Goal: Task Accomplishment & Management: Use online tool/utility

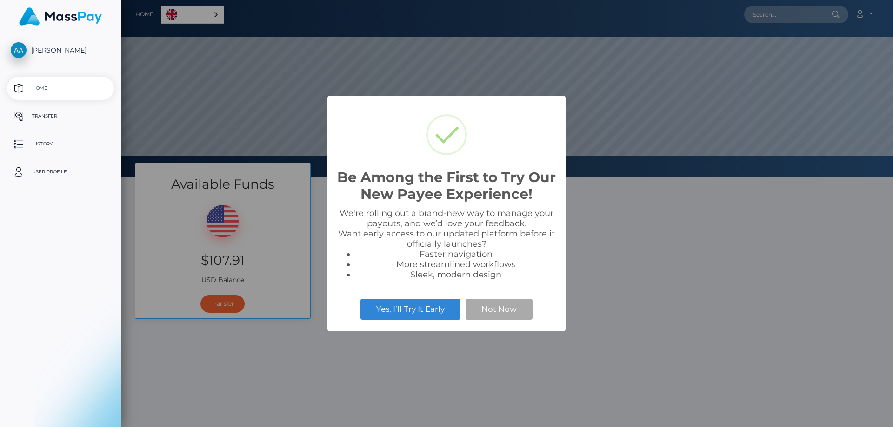
scroll to position [177, 772]
select select
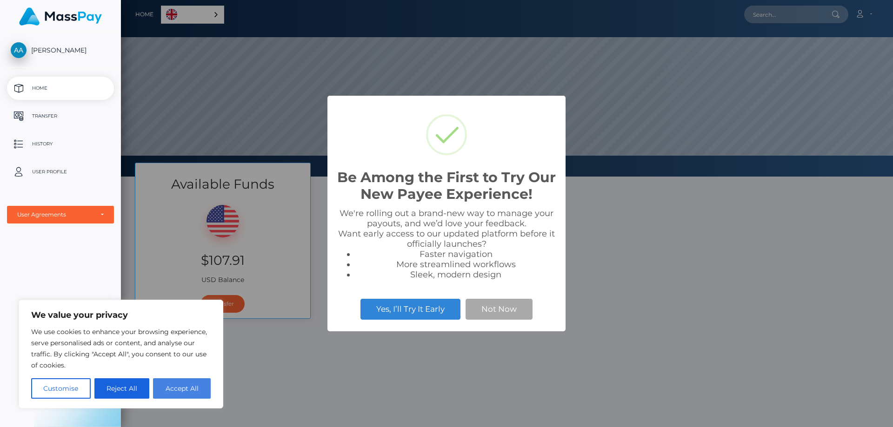
click at [173, 390] on button "Accept All" at bounding box center [182, 389] width 58 height 20
checkbox input "true"
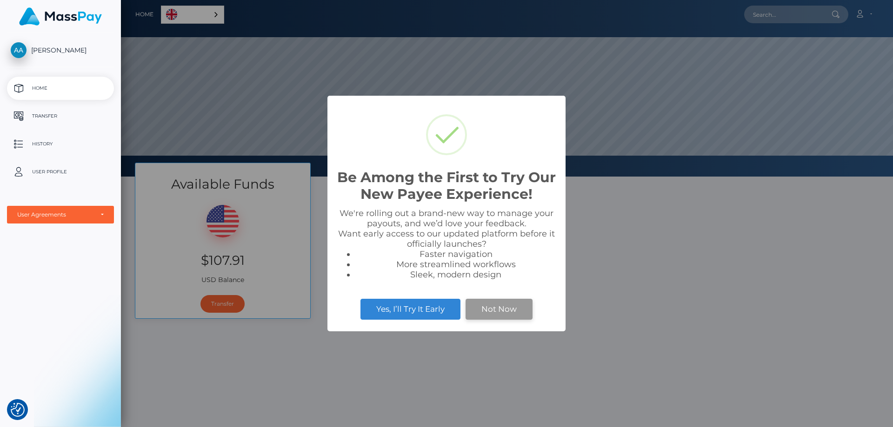
click at [496, 314] on div "Be Among the First to Try Our New Payee Experience! × We're rolling out a brand…" at bounding box center [446, 213] width 893 height 427
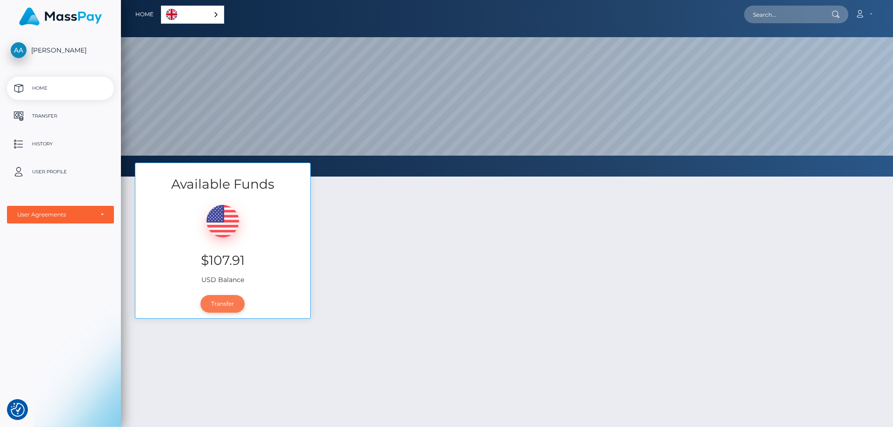
click at [233, 306] on link "Transfer" at bounding box center [222, 304] width 44 height 18
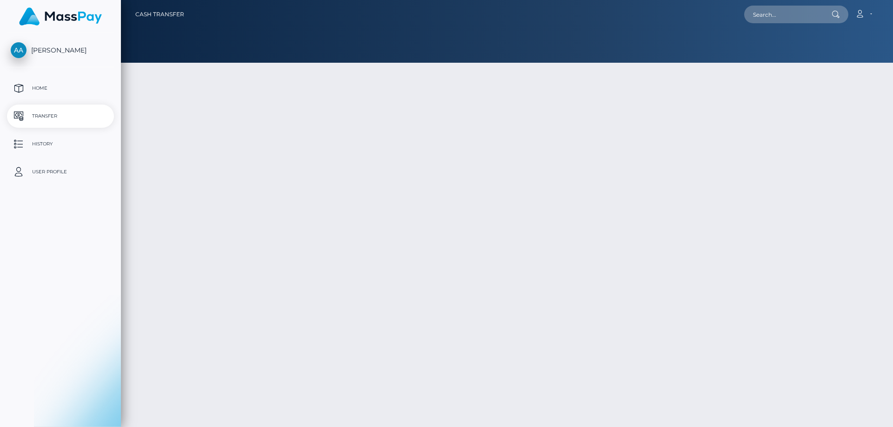
type input "107.91"
select select
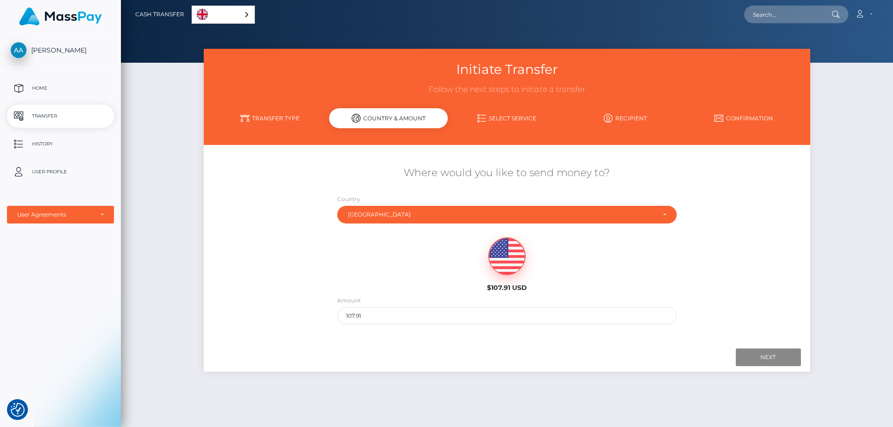
click at [398, 325] on div "Amount 107.91" at bounding box center [506, 312] width 353 height 33
click at [398, 318] on input "107.91" at bounding box center [506, 315] width 339 height 17
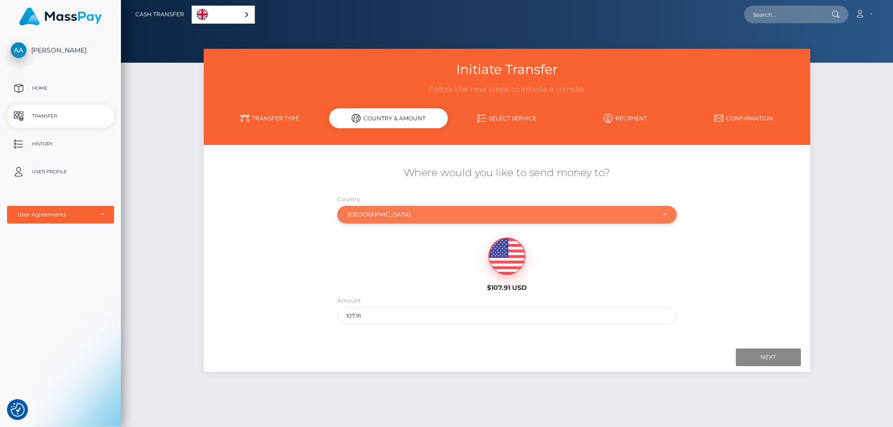
click at [403, 218] on div "Indonesia" at bounding box center [501, 214] width 307 height 7
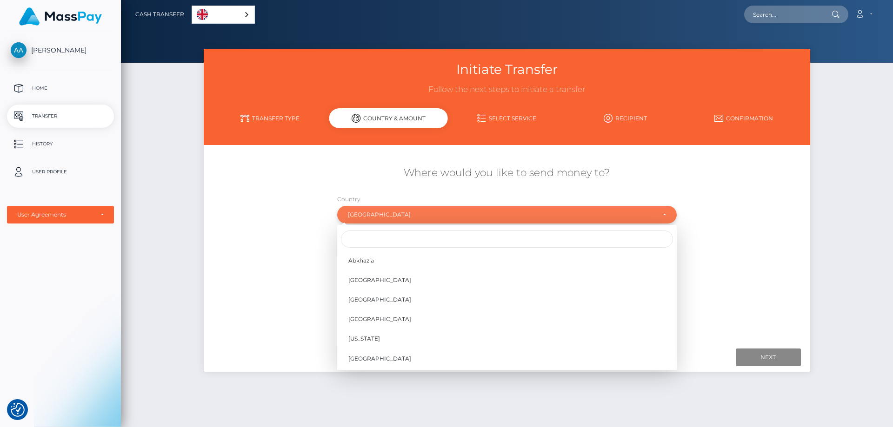
scroll to position [1634, 0]
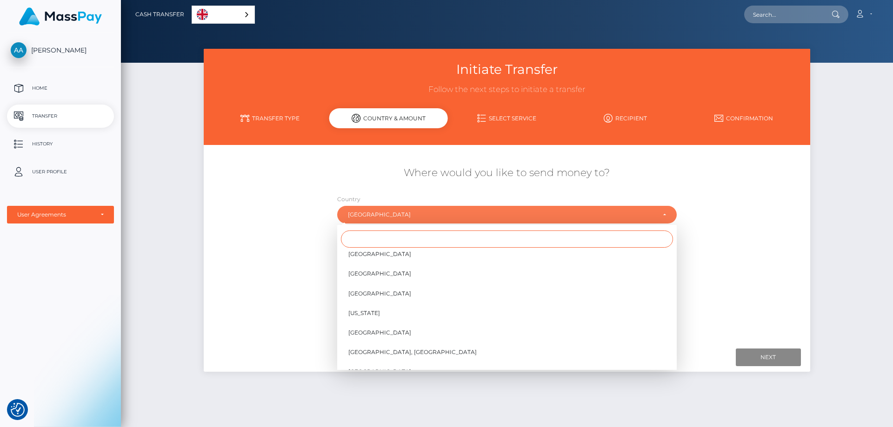
click at [409, 236] on input "Search" at bounding box center [507, 239] width 332 height 17
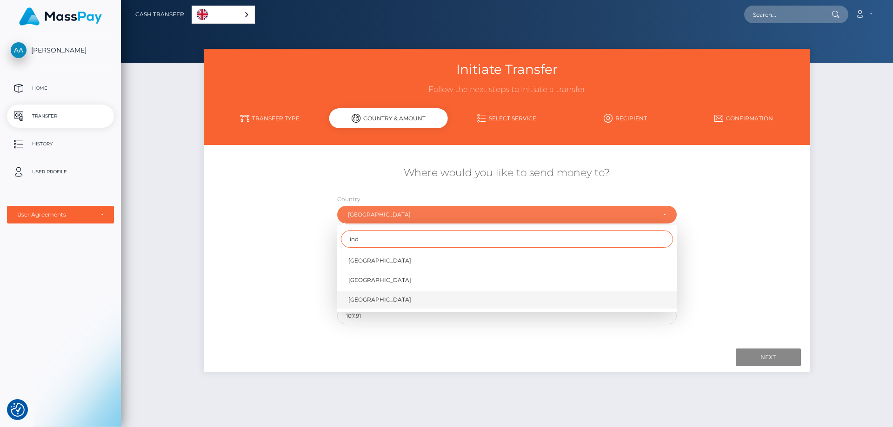
type input "ind"
click at [410, 300] on link "Indonesia" at bounding box center [506, 299] width 339 height 17
select select "IDN"
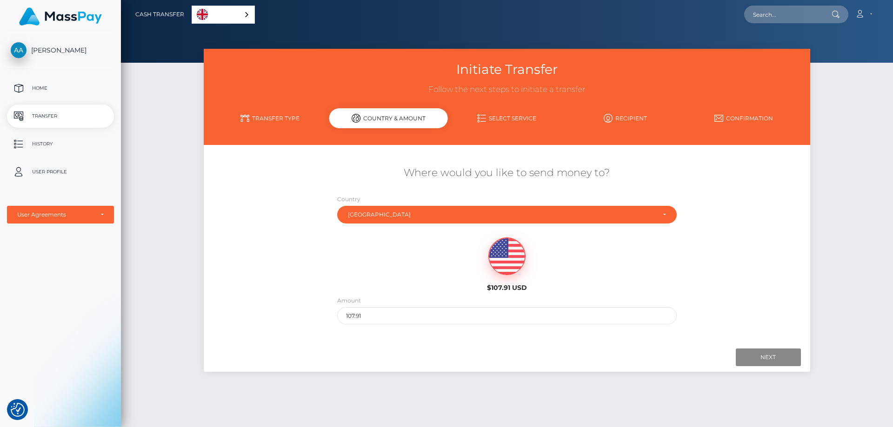
click at [505, 272] on img at bounding box center [507, 256] width 36 height 37
click at [511, 285] on h6 "$107.91 USD" at bounding box center [507, 288] width 154 height 8
click at [769, 358] on input "Next" at bounding box center [768, 358] width 65 height 18
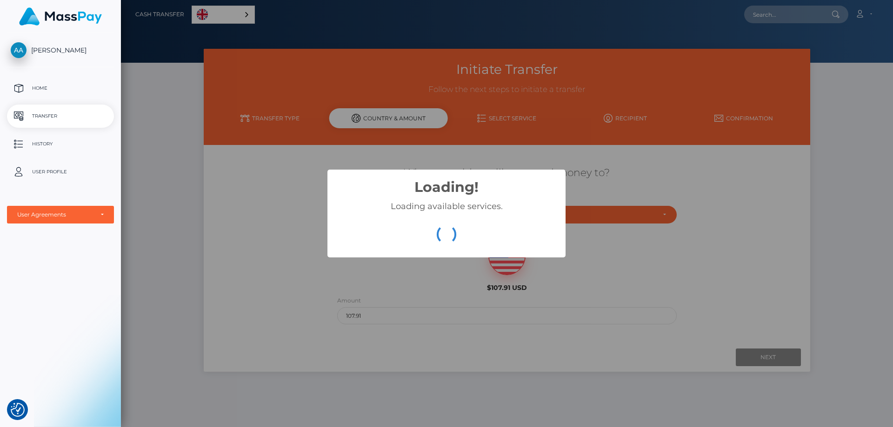
click at [683, 383] on div "Loading! × Loading available services. OK Cancel" at bounding box center [446, 213] width 893 height 427
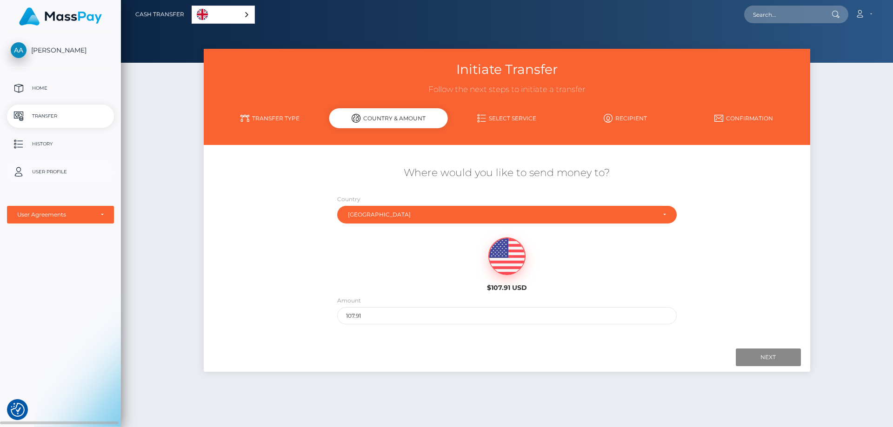
click at [73, 167] on p "User Profile" at bounding box center [61, 172] width 100 height 14
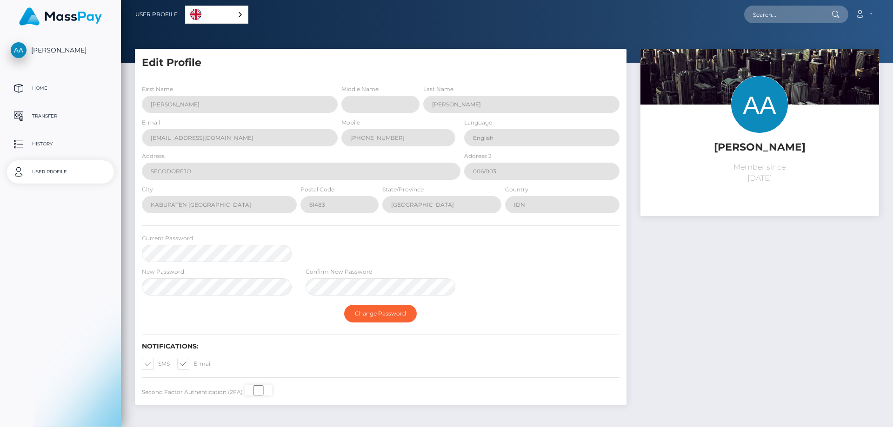
select select
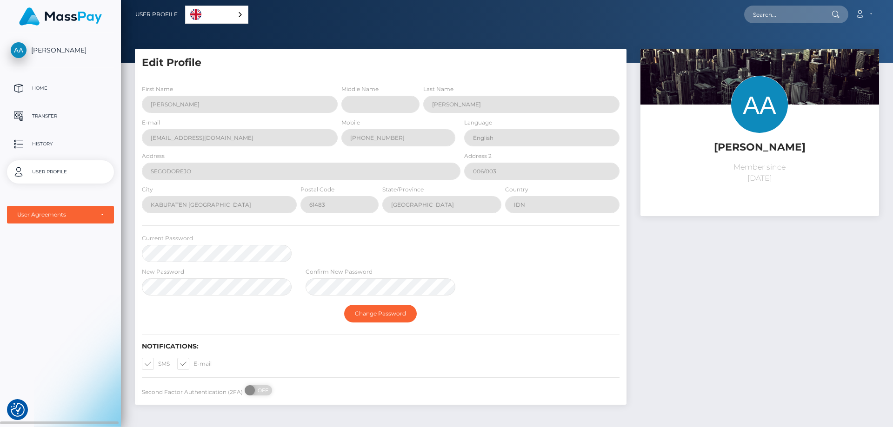
click at [66, 129] on ul "Home Transfer History User Profile MassPay Card - USD MassPay Card - EUR/GBP/JP…" at bounding box center [60, 150] width 121 height 147
click at [64, 117] on p "Transfer" at bounding box center [61, 116] width 100 height 14
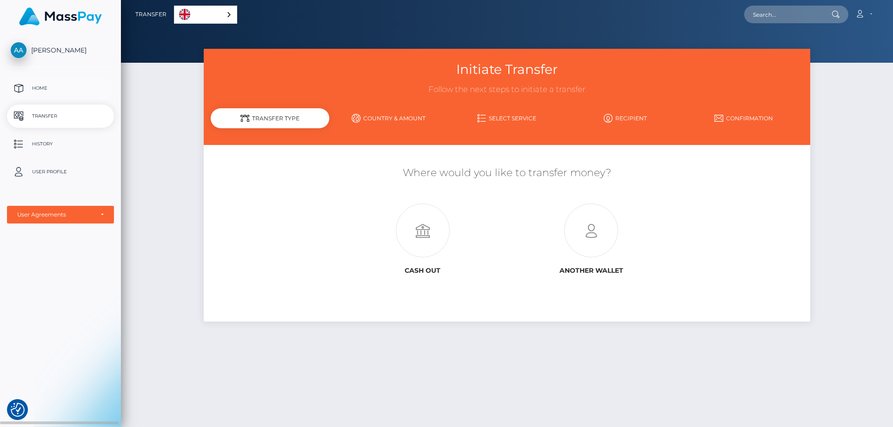
click at [57, 89] on p "Home" at bounding box center [61, 88] width 100 height 14
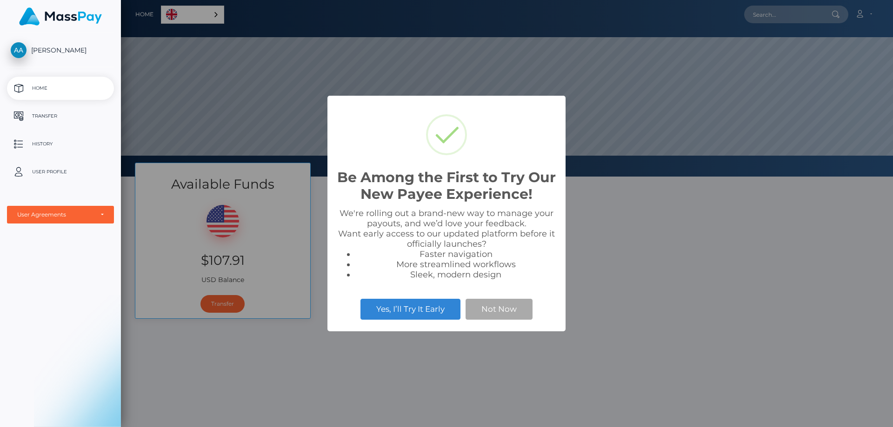
scroll to position [177, 772]
drag, startPoint x: 718, startPoint y: 258, endPoint x: 707, endPoint y: 258, distance: 11.2
click at [719, 258] on div "Be Among the First to Try Our New Payee Experience! × We're rolling out a brand…" at bounding box center [446, 213] width 893 height 427
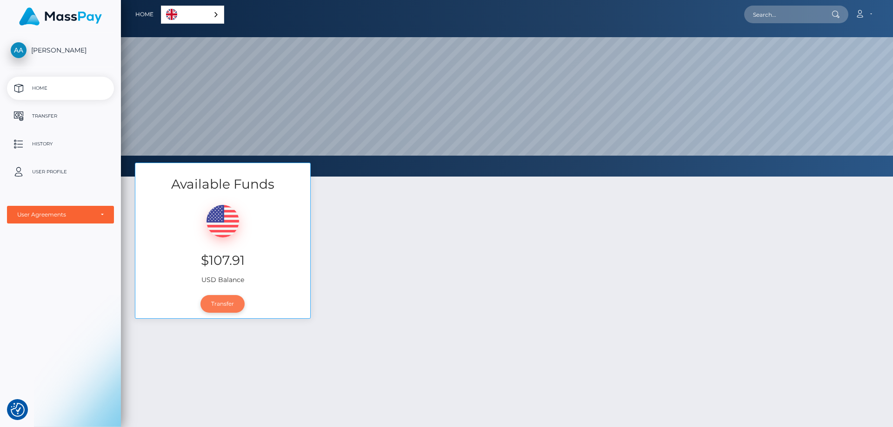
click at [213, 309] on link "Transfer" at bounding box center [222, 304] width 44 height 18
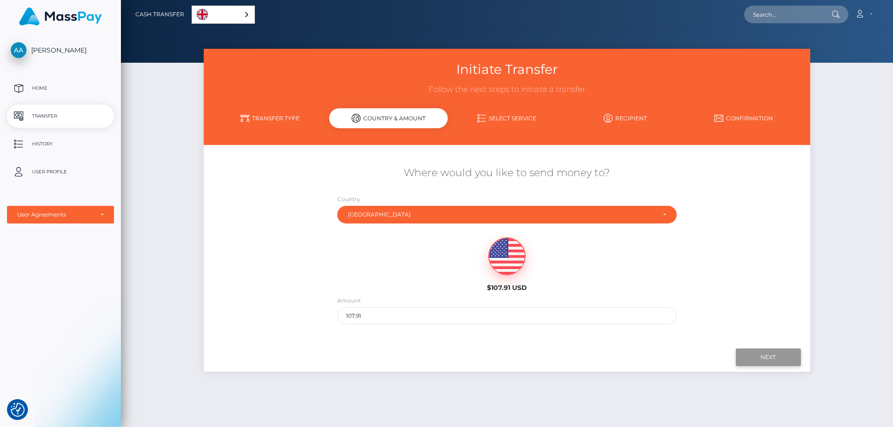
click at [783, 358] on input "Next" at bounding box center [768, 358] width 65 height 18
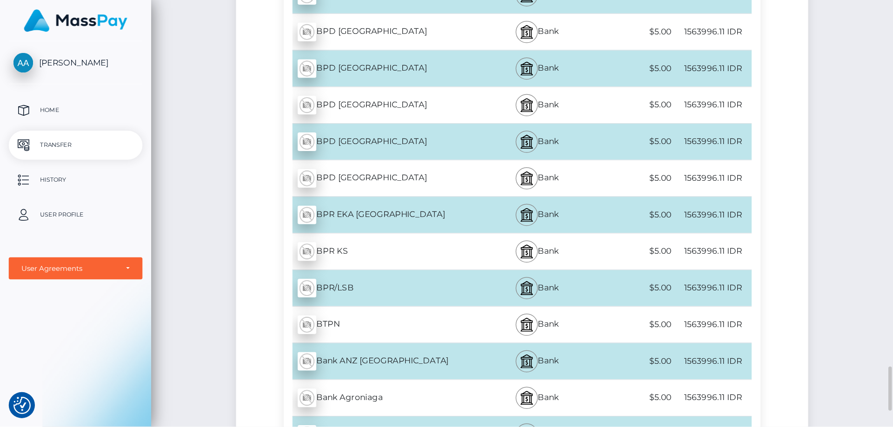
scroll to position [2558, 0]
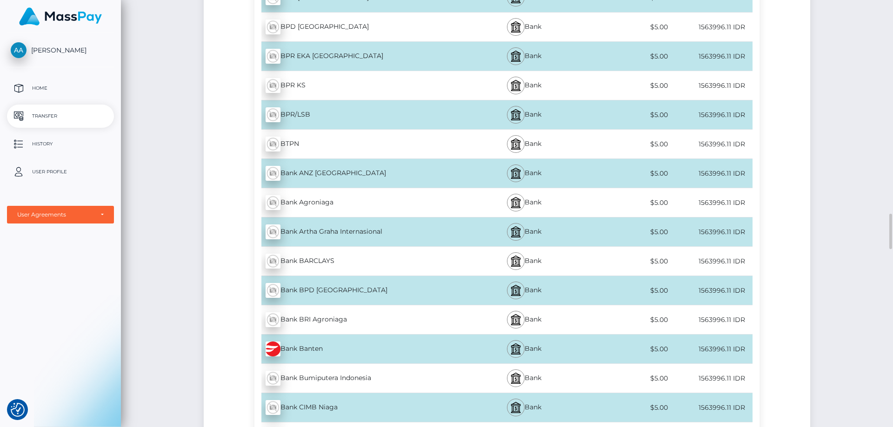
click at [820, 27] on div "Initiate Transfer Follow the next steps to initiate a transfer Transfer Type Co…" at bounding box center [507, 1] width 772 height 5020
click at [838, 59] on div "Initiate Transfer Follow the next steps to initiate a transfer Transfer Type Co…" at bounding box center [507, 1] width 772 height 5020
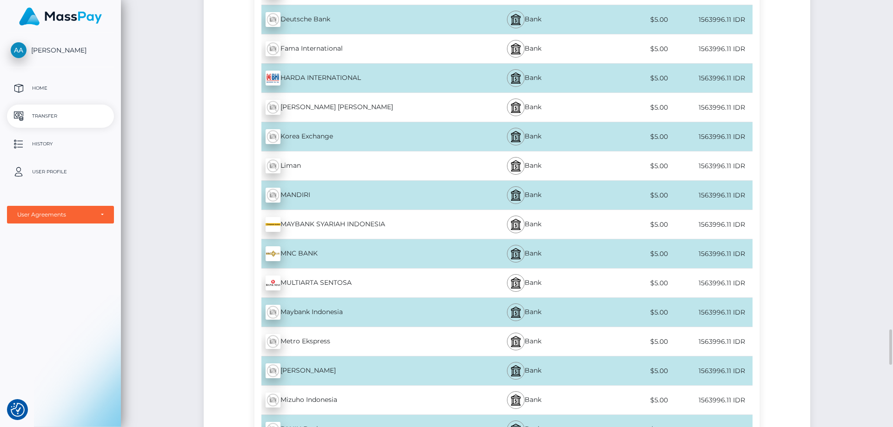
scroll to position [4035, 0]
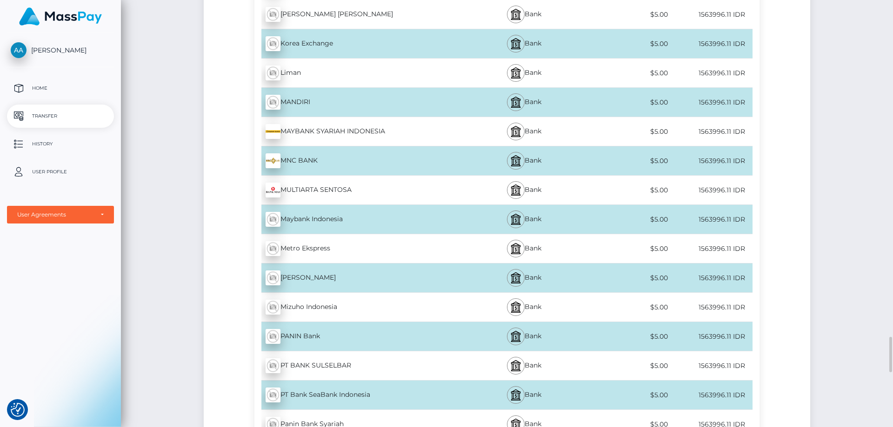
click at [333, 102] on div "MANDIRI - IDR" at bounding box center [357, 102] width 207 height 26
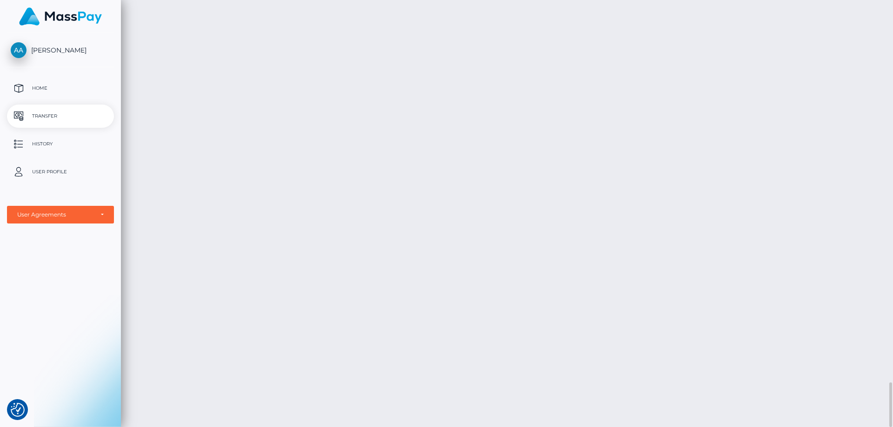
scroll to position [3570, 0]
